Goal: Check status

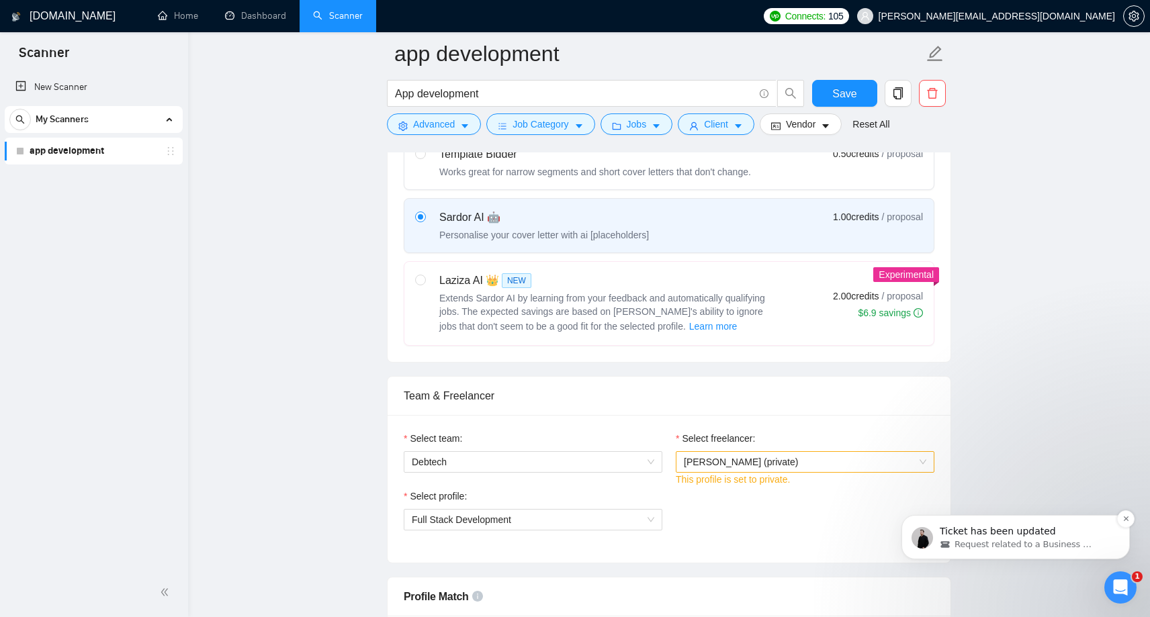
click at [1015, 540] on span "Request related to a Business Manager" at bounding box center [1024, 545] width 138 height 12
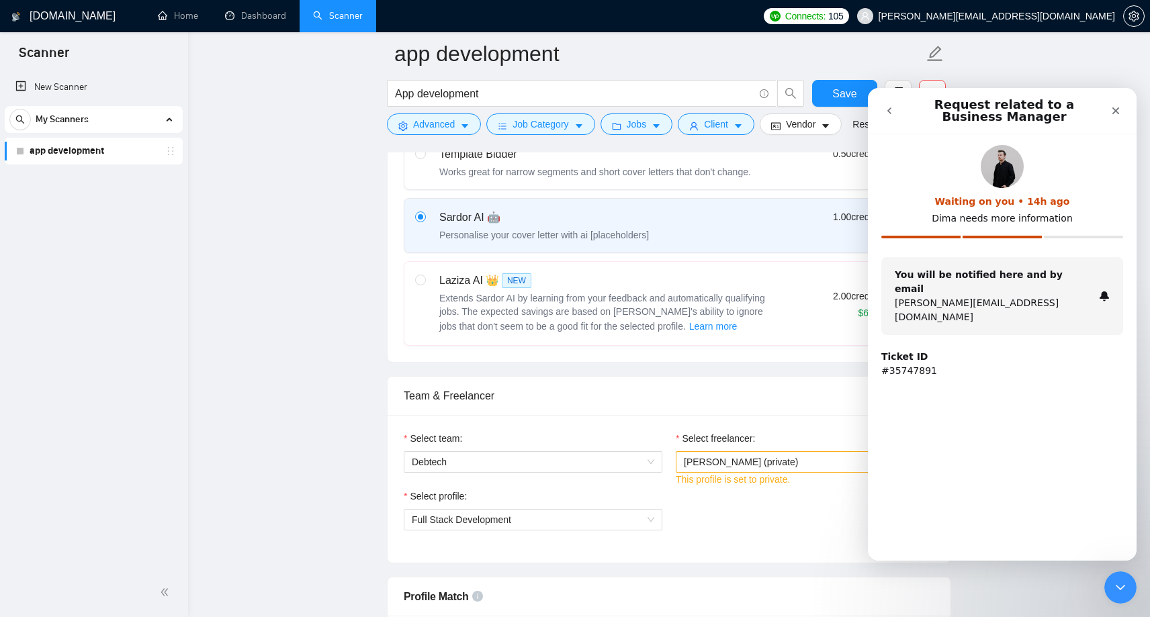
click at [906, 364] on p "#35747891" at bounding box center [1003, 371] width 242 height 14
click at [1041, 277] on strong "You will be notified here and by email" at bounding box center [979, 281] width 168 height 25
click at [935, 277] on strong "You will be notified here and by email" at bounding box center [979, 281] width 168 height 25
click at [1115, 108] on icon "Close" at bounding box center [1116, 110] width 11 height 11
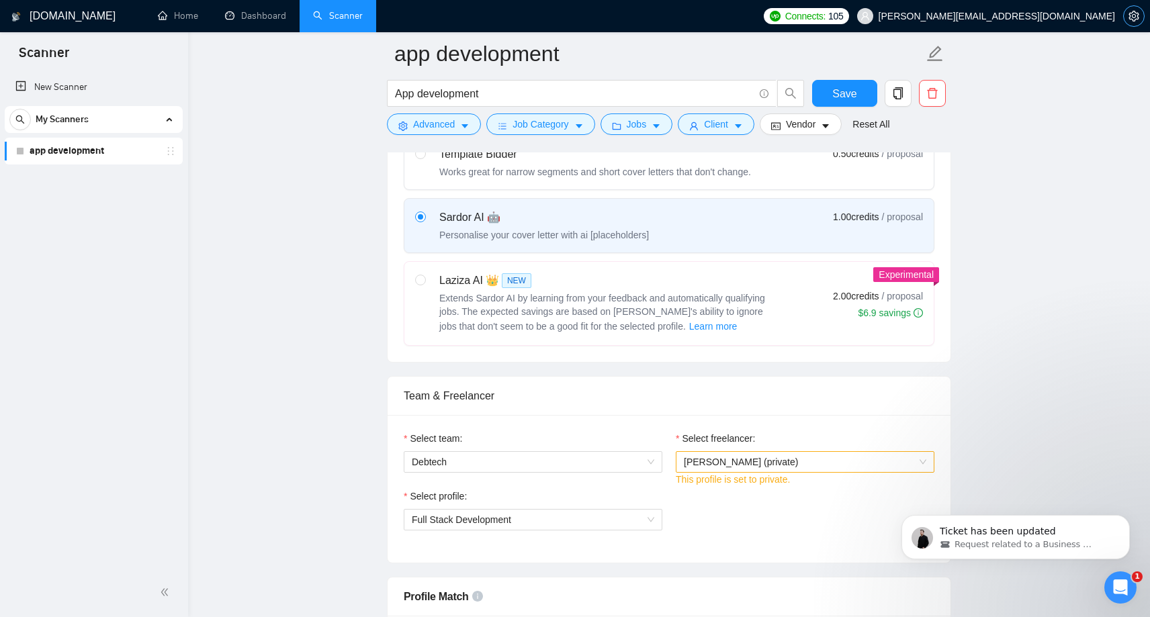
click at [1135, 13] on icon "setting" at bounding box center [1134, 16] width 11 height 11
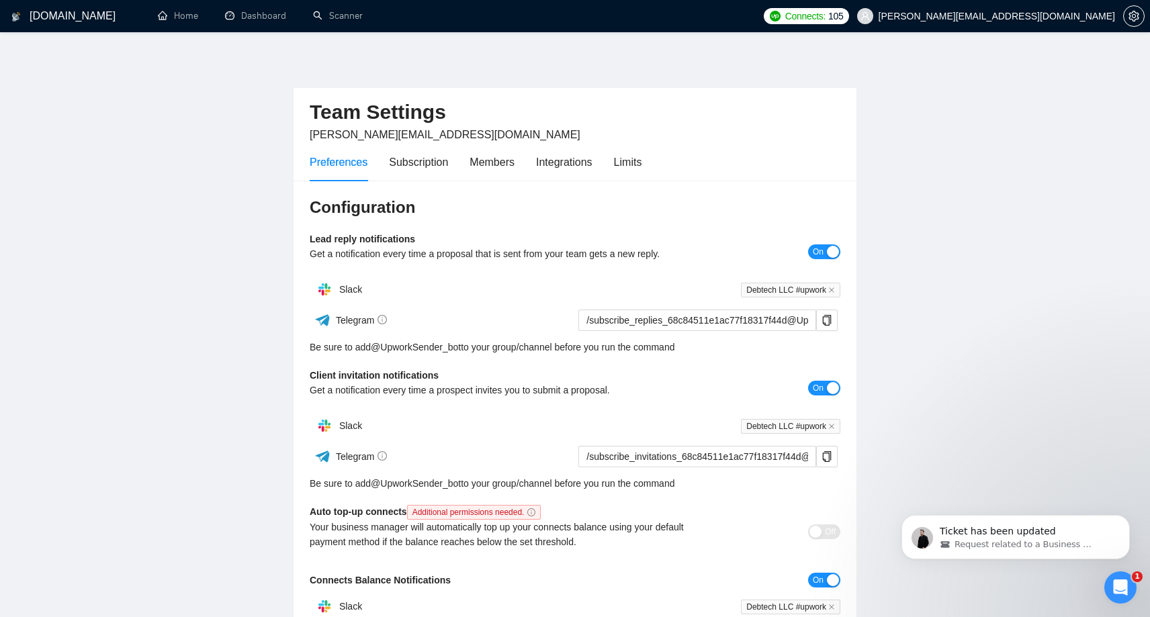
click at [50, 14] on h1 "[DOMAIN_NAME]" at bounding box center [73, 16] width 86 height 32
